Goal: Task Accomplishment & Management: Manage account settings

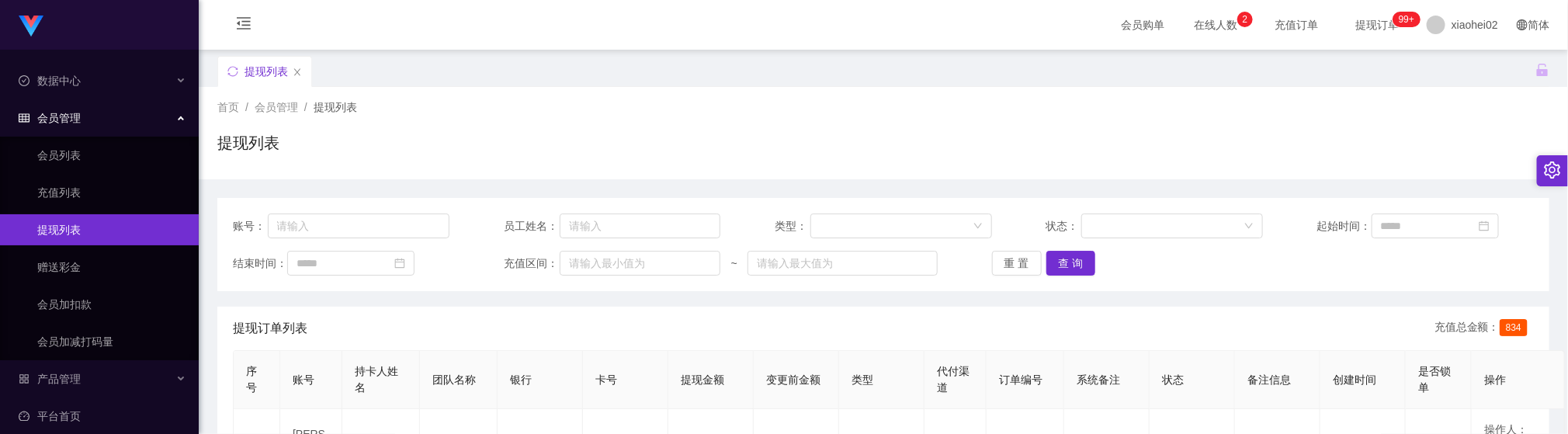
scroll to position [233, 0]
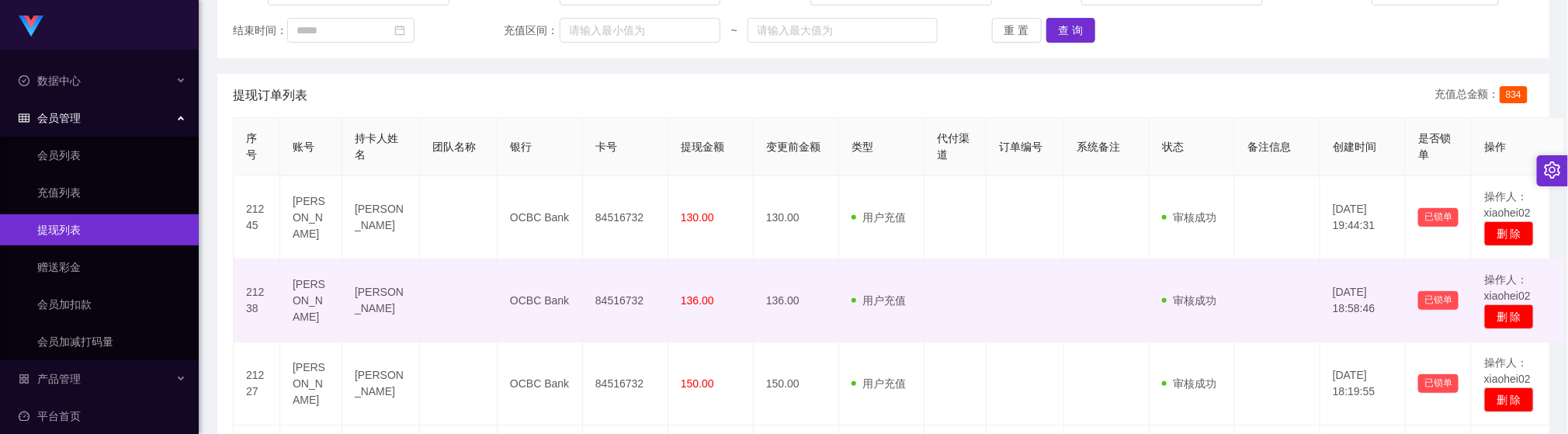
drag, startPoint x: 454, startPoint y: 275, endPoint x: 540, endPoint y: 201, distance: 113.5
click at [452, 280] on td at bounding box center [458, 300] width 78 height 83
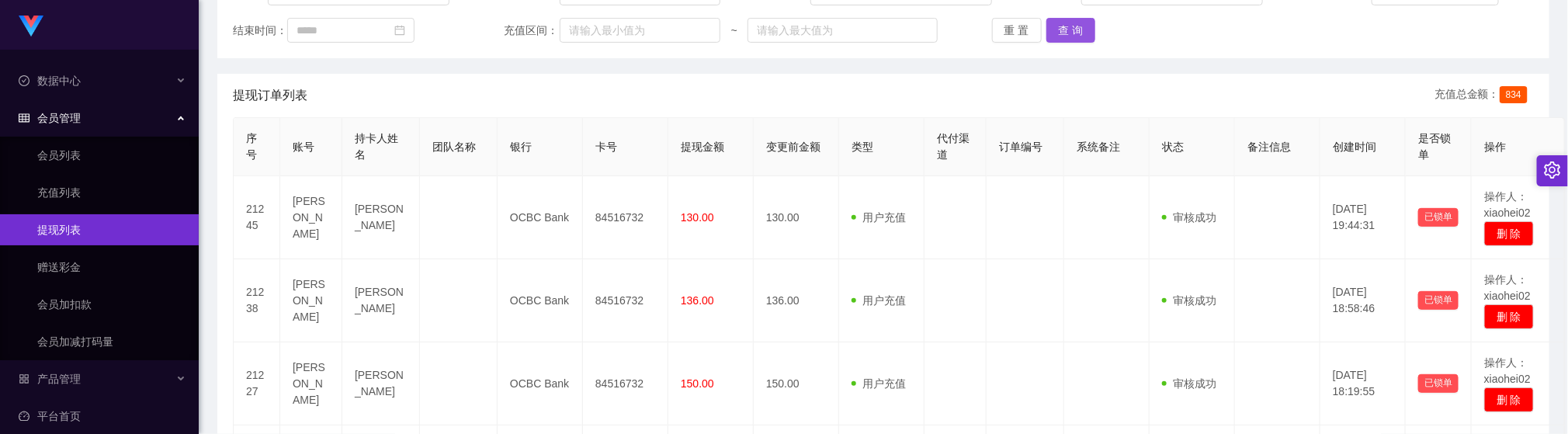
click at [1079, 30] on button "查 询" at bounding box center [1071, 30] width 50 height 25
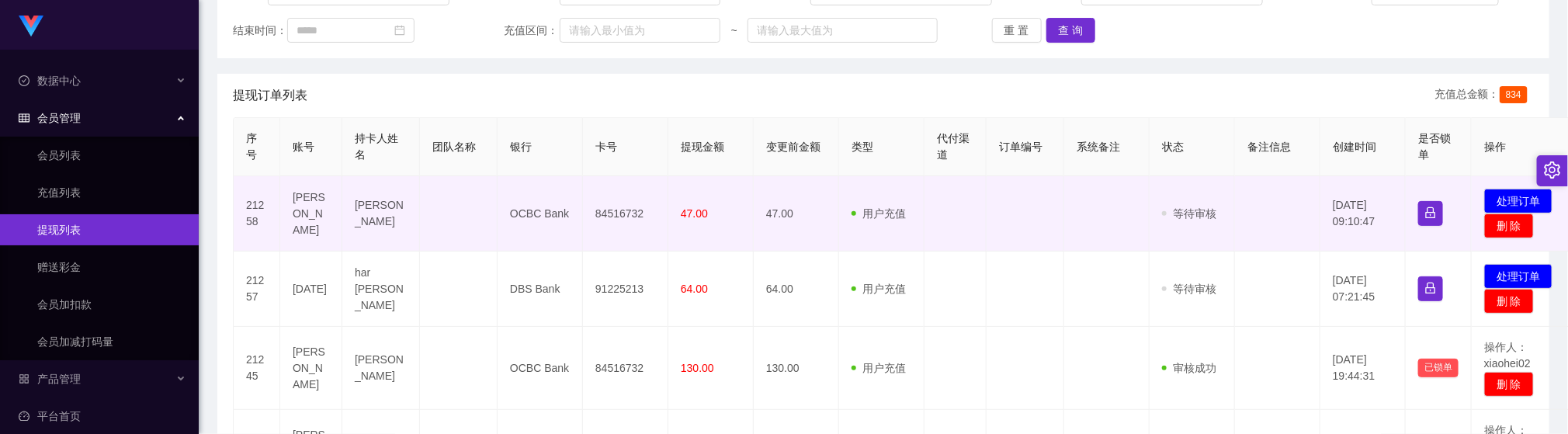
click at [604, 217] on td "84516732" at bounding box center [626, 214] width 85 height 75
copy td "84516732"
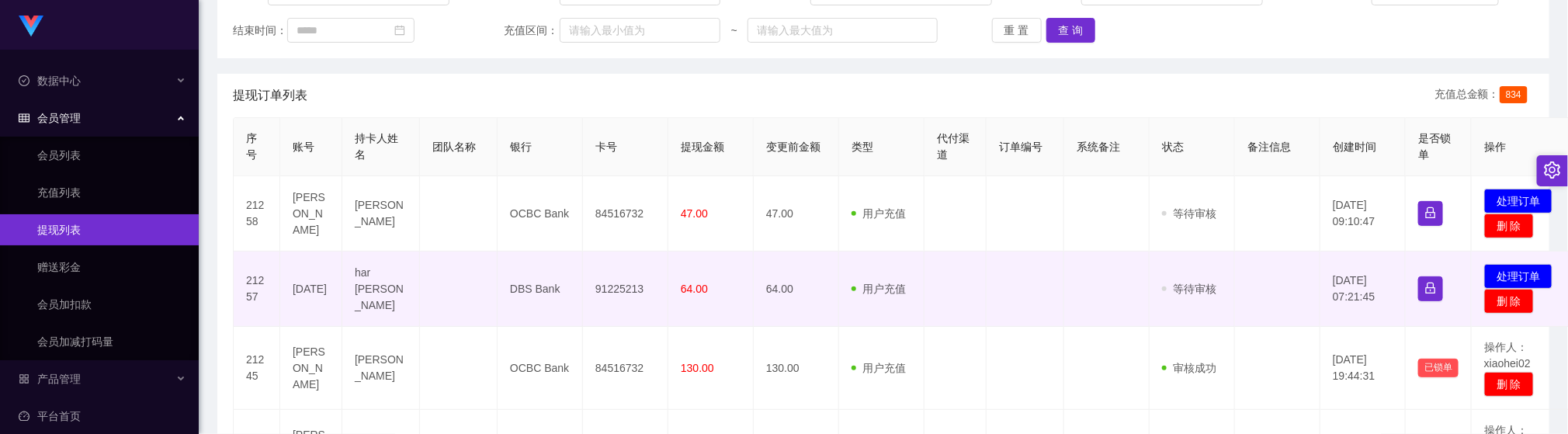
click at [619, 291] on td "91225213" at bounding box center [626, 289] width 85 height 75
copy td "91225213"
click at [296, 289] on td "[DATE]" at bounding box center [311, 289] width 62 height 75
click at [298, 289] on td "[DATE]" at bounding box center [311, 289] width 62 height 75
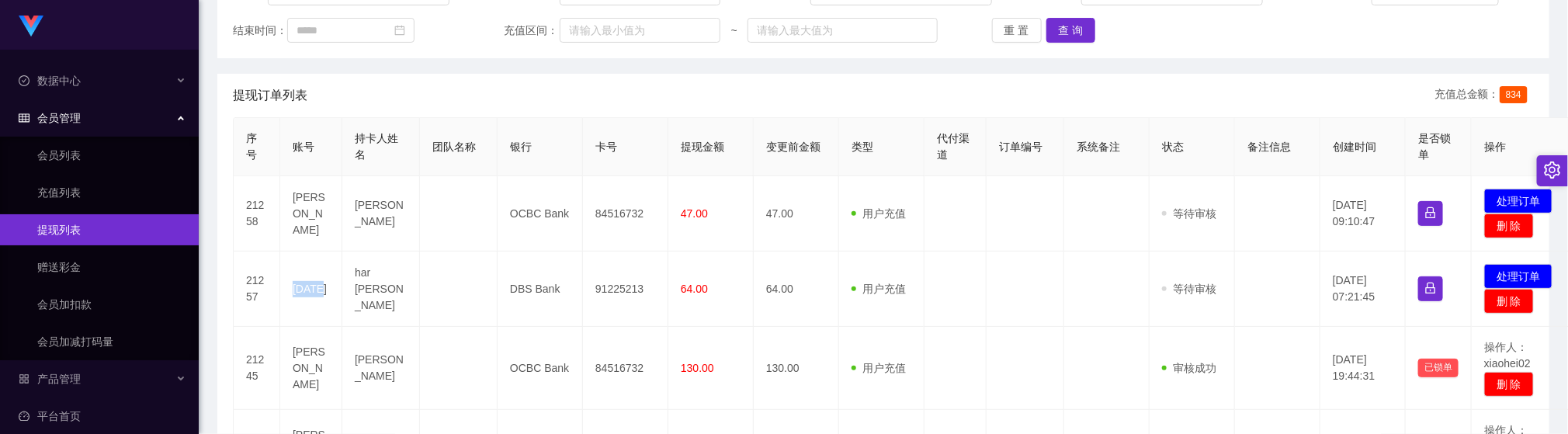
copy td "[DATE]"
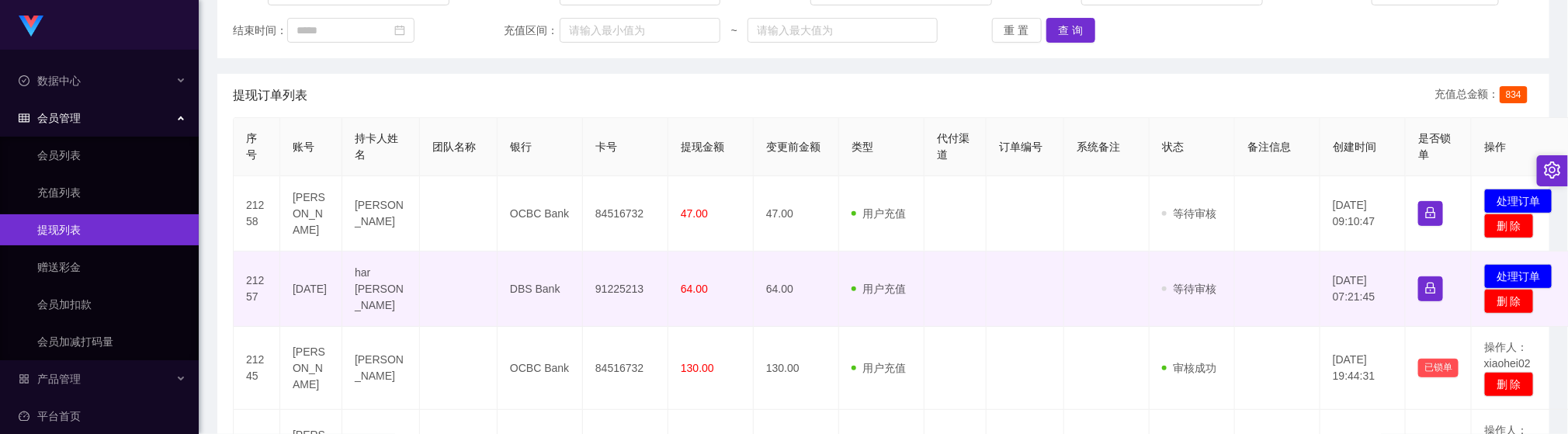
click at [1060, 309] on td at bounding box center [1025, 289] width 78 height 75
click at [1498, 276] on button "处理订单" at bounding box center [1518, 276] width 68 height 25
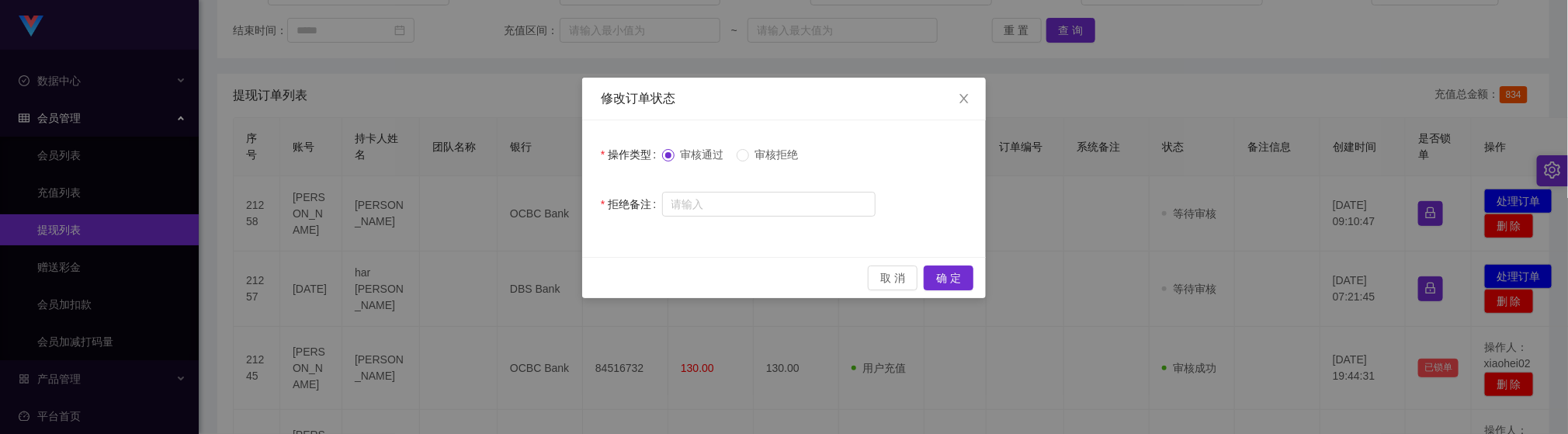
click at [782, 157] on span "审核拒绝" at bounding box center [777, 154] width 56 height 12
click at [767, 203] on input "text" at bounding box center [768, 204] width 213 height 25
type input "请联系助理！"
click at [938, 279] on button "确 定" at bounding box center [948, 277] width 50 height 25
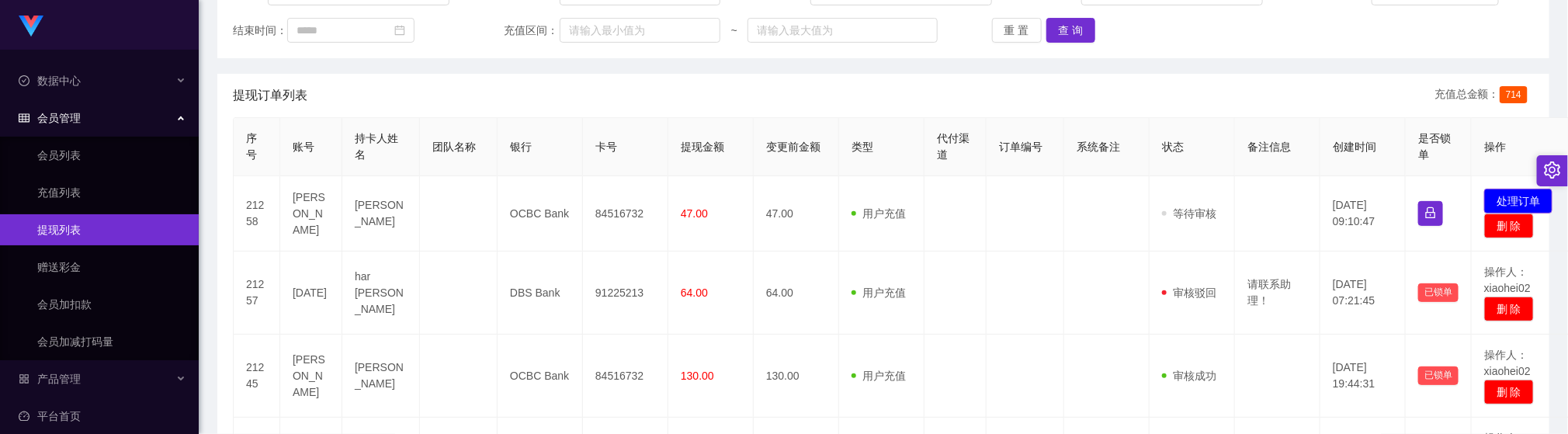
click at [1501, 199] on button "处理订单" at bounding box center [1518, 201] width 68 height 25
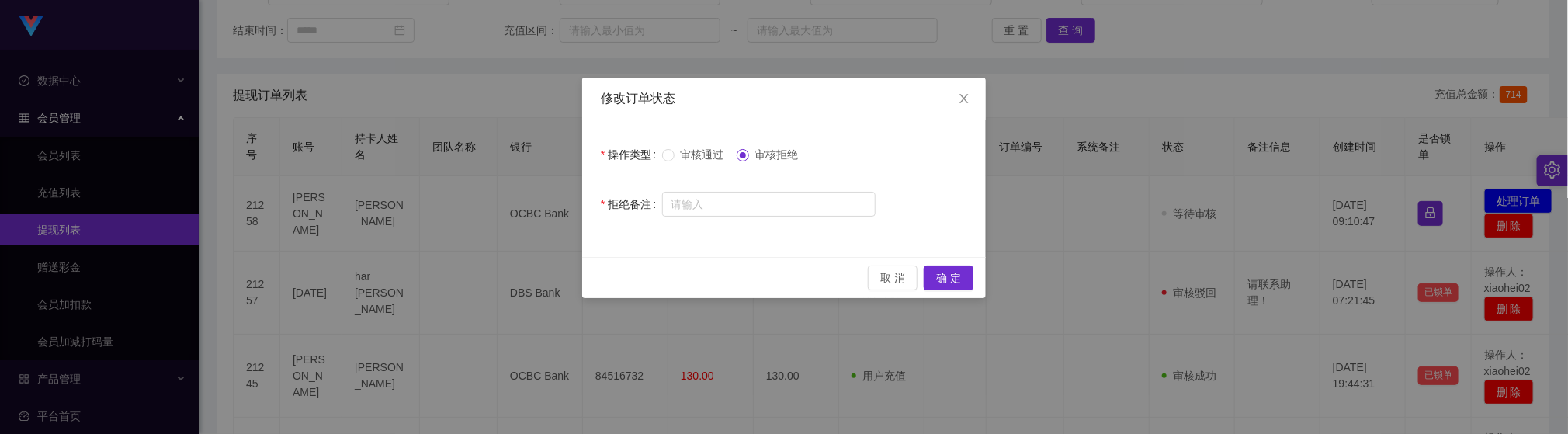
click at [683, 158] on span "审核通过" at bounding box center [703, 154] width 56 height 12
click at [947, 281] on button "确 定" at bounding box center [948, 277] width 50 height 25
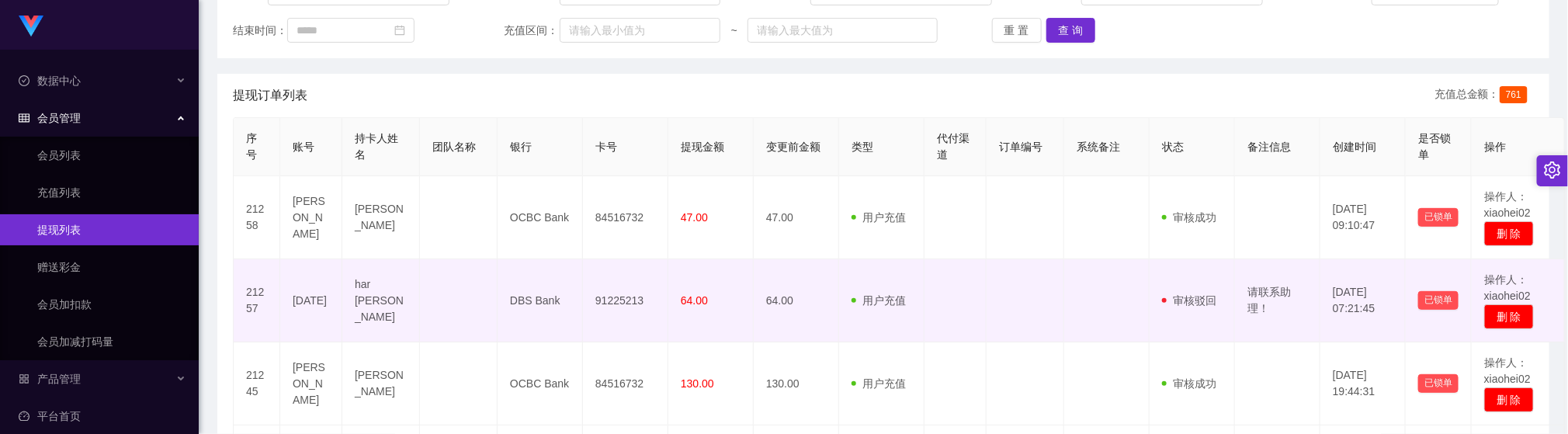
drag, startPoint x: 704, startPoint y: 301, endPoint x: 727, endPoint y: 279, distance: 31.8
click at [708, 303] on td "64.00" at bounding box center [711, 300] width 85 height 83
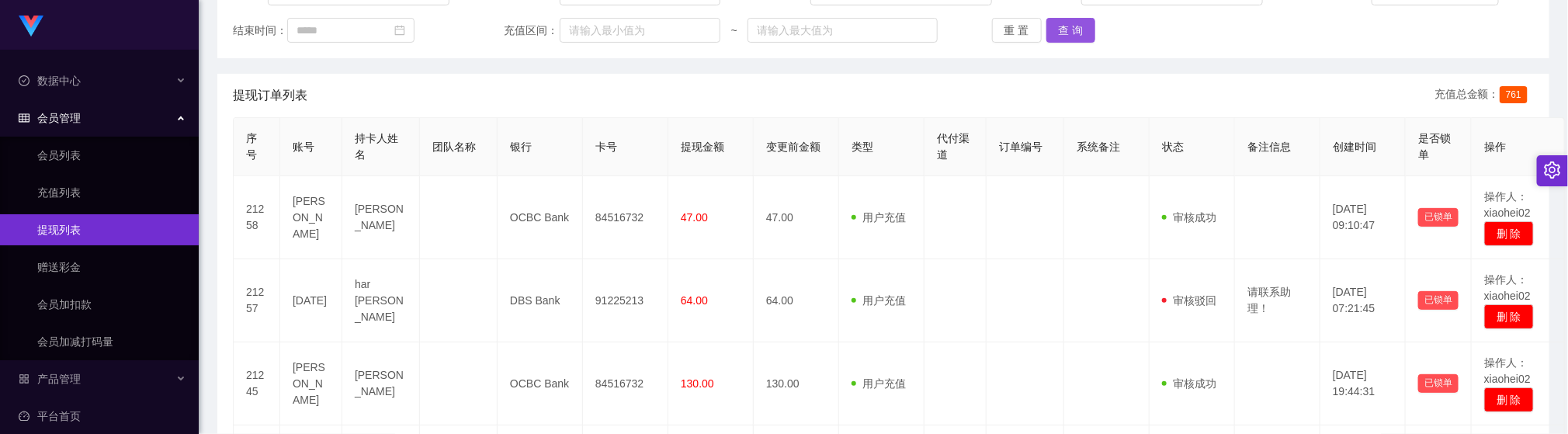
click at [1048, 24] on button "查 询" at bounding box center [1071, 30] width 50 height 25
click at [518, 95] on div "提现订单列表 充值总金额： 761" at bounding box center [883, 95] width 1301 height 43
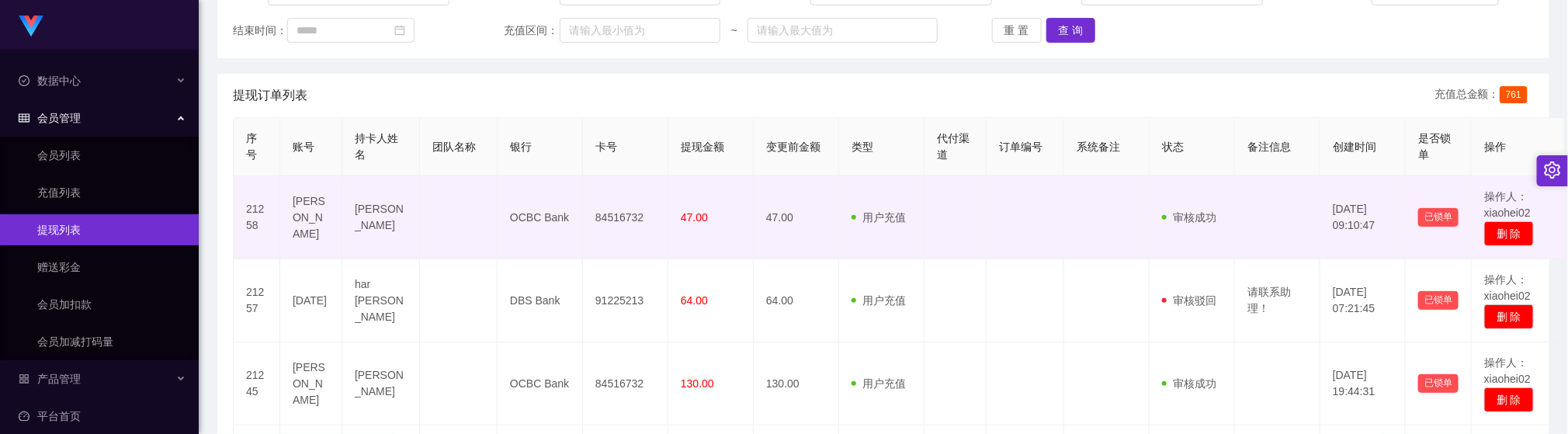
drag, startPoint x: 433, startPoint y: 242, endPoint x: 421, endPoint y: 187, distance: 56.3
click at [434, 242] on td at bounding box center [458, 217] width 78 height 83
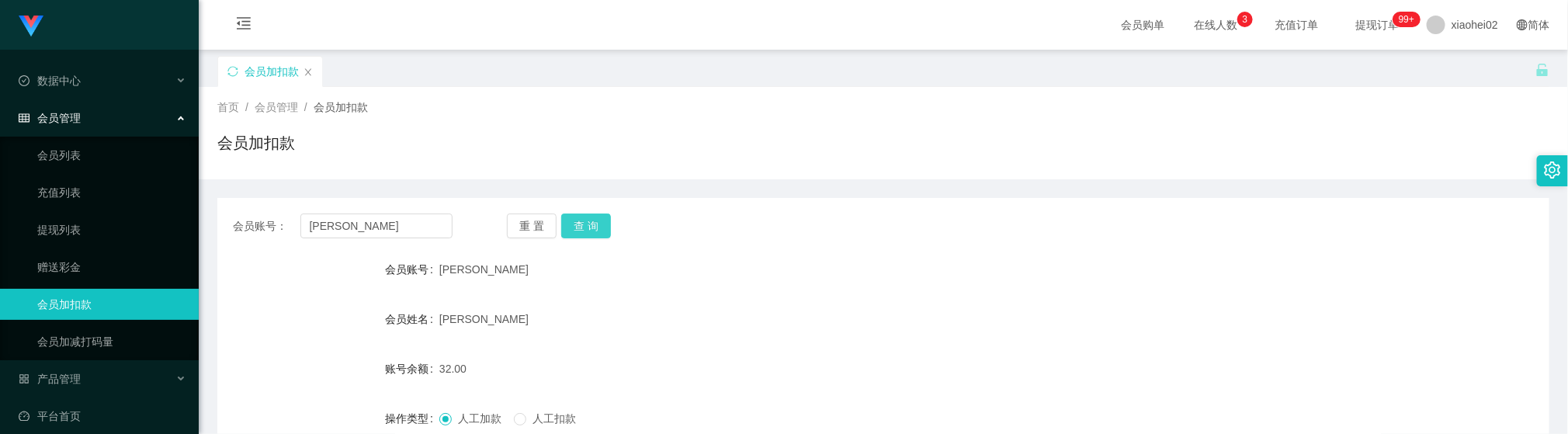
click at [588, 219] on button "查 询" at bounding box center [586, 226] width 50 height 25
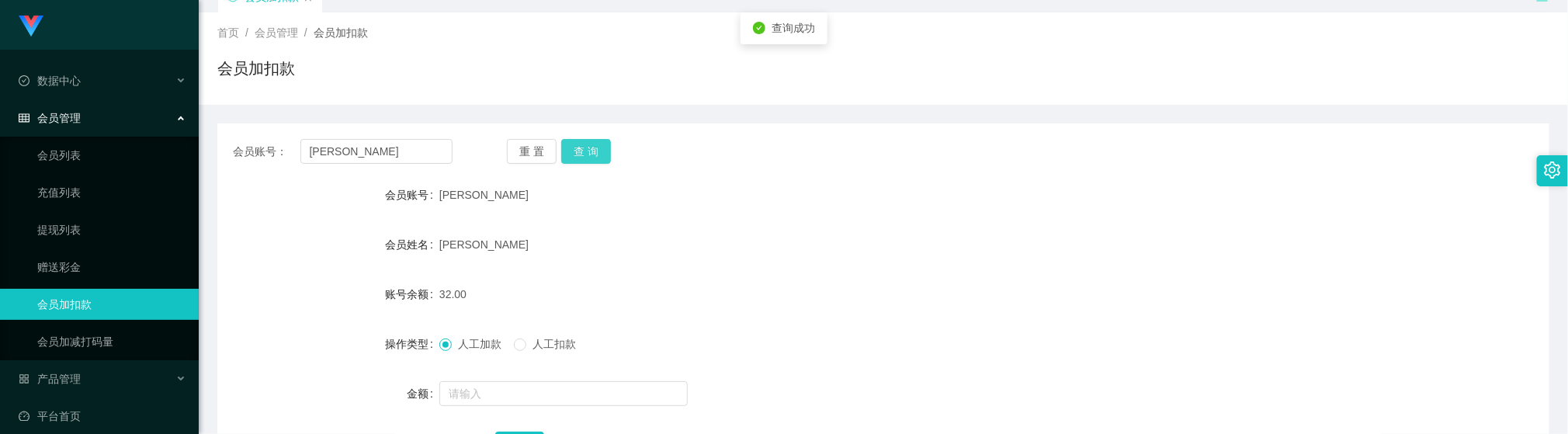
scroll to position [116, 0]
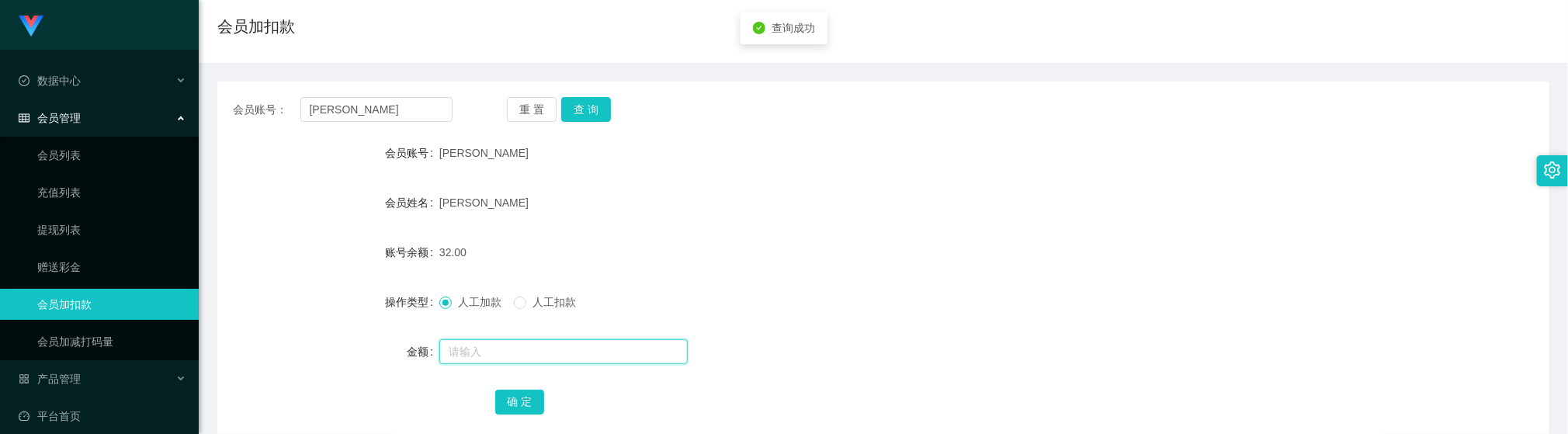
click at [529, 356] on input "text" at bounding box center [563, 351] width 249 height 25
type input "15"
click at [517, 398] on button "确 定" at bounding box center [520, 402] width 50 height 25
drag, startPoint x: 990, startPoint y: 277, endPoint x: 995, endPoint y: 262, distance: 15.8
click at [990, 276] on form "会员账号 Wenjie 会员姓名 [PERSON_NAME] 账号余额 47.00 操作类型 人工加款 人工扣款 金额 确 定" at bounding box center [883, 276] width 1332 height 279
